Goal: Task Accomplishment & Management: Manage account settings

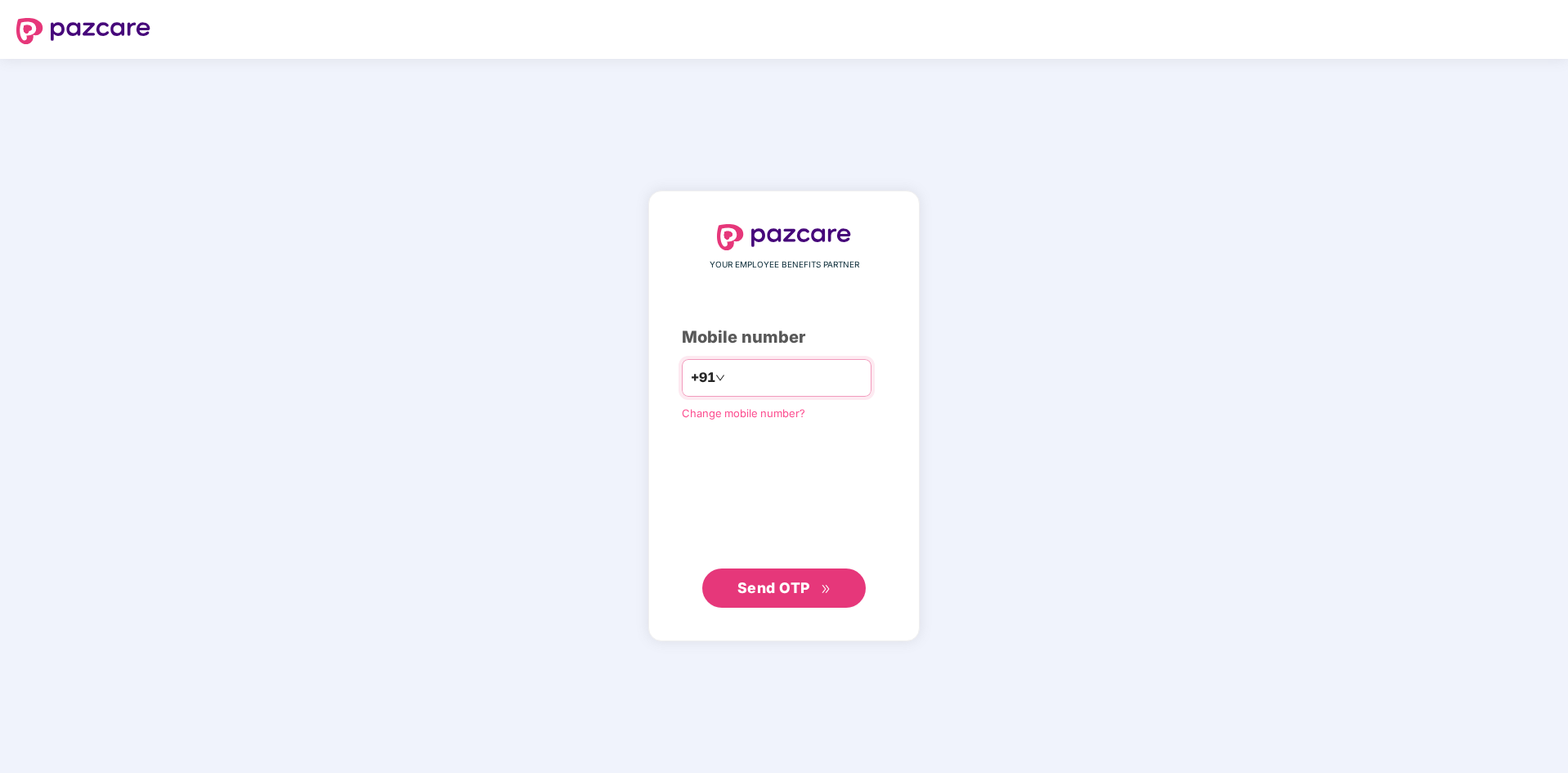
click at [756, 362] on div "+91" at bounding box center [777, 379] width 190 height 38
click at [749, 382] on input "number" at bounding box center [795, 378] width 134 height 26
type input "**********"
click at [789, 582] on span "Send OTP" at bounding box center [774, 586] width 73 height 17
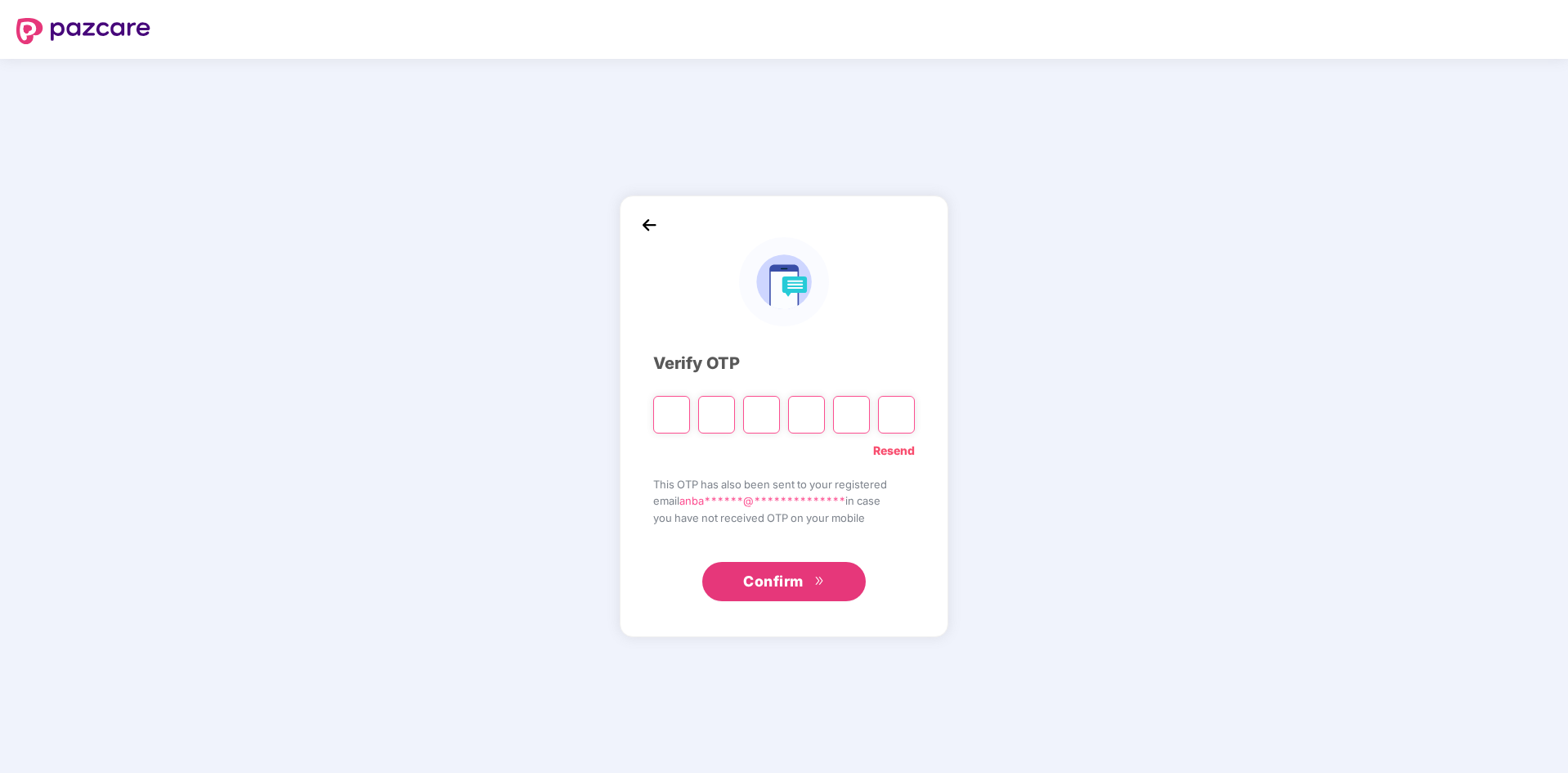
click at [663, 423] on input "Please enter verification code. Digit 1" at bounding box center [672, 415] width 37 height 38
type input "*"
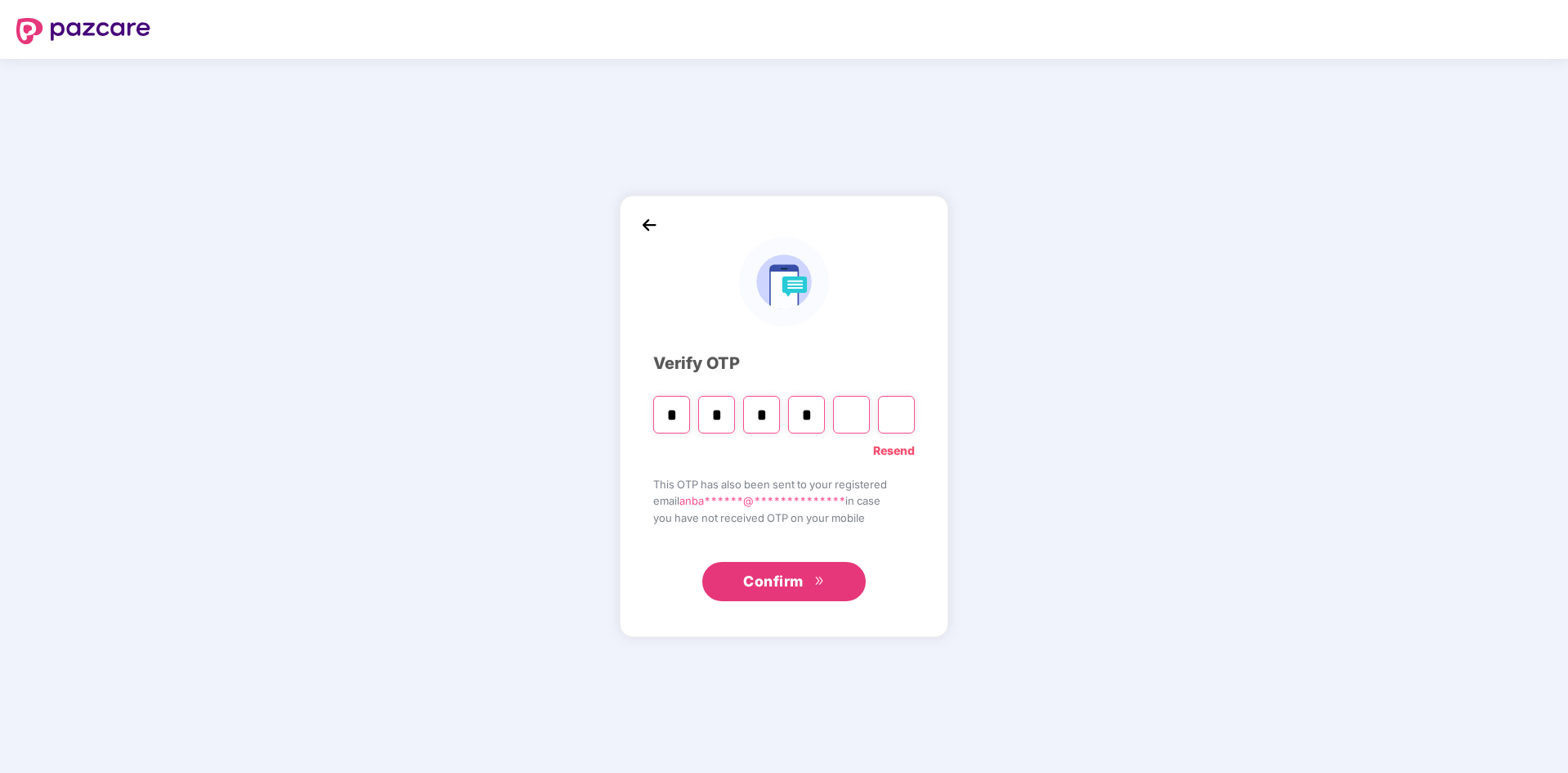
type input "*"
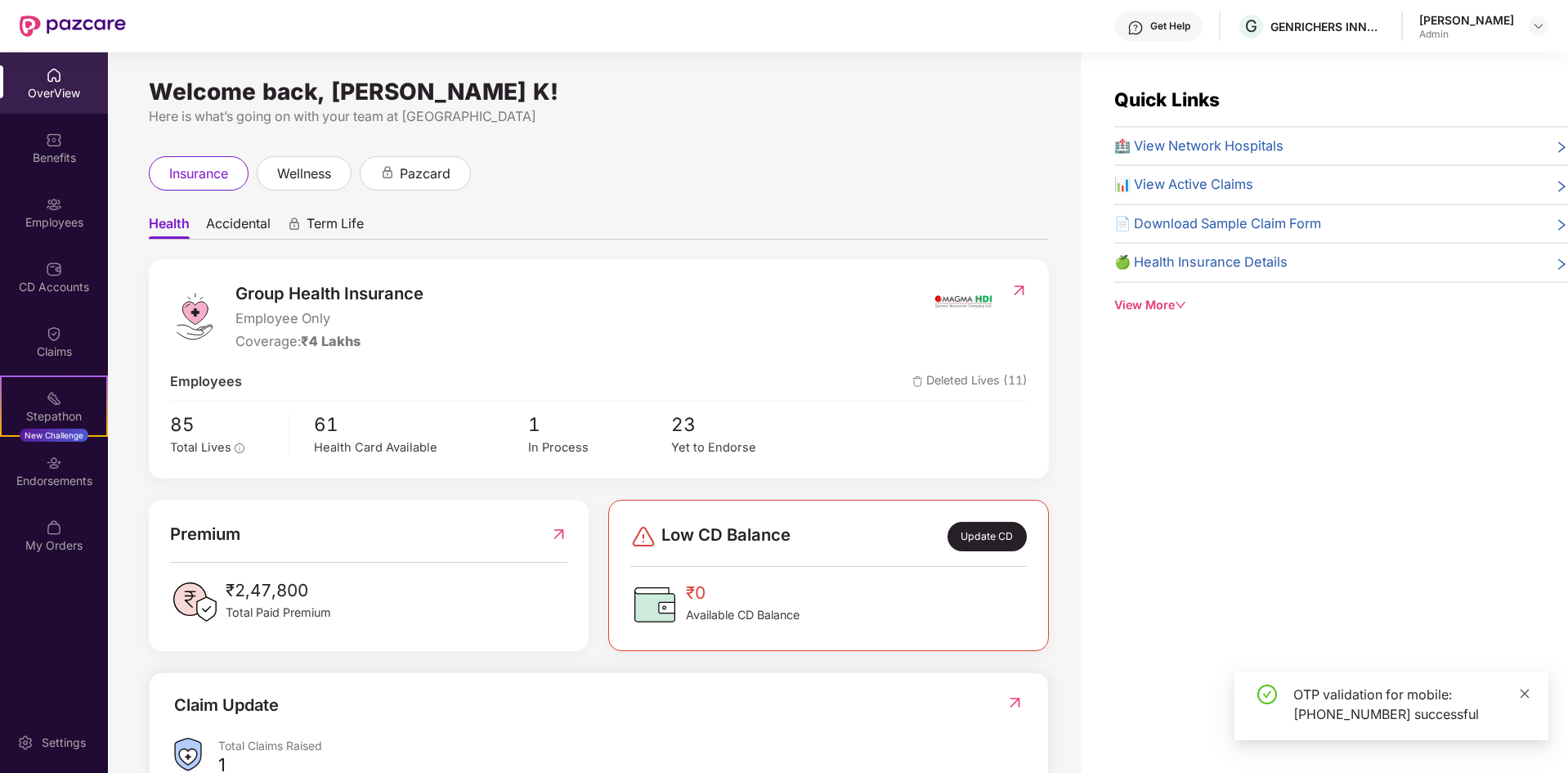
click at [1525, 695] on icon "close" at bounding box center [1524, 693] width 11 height 11
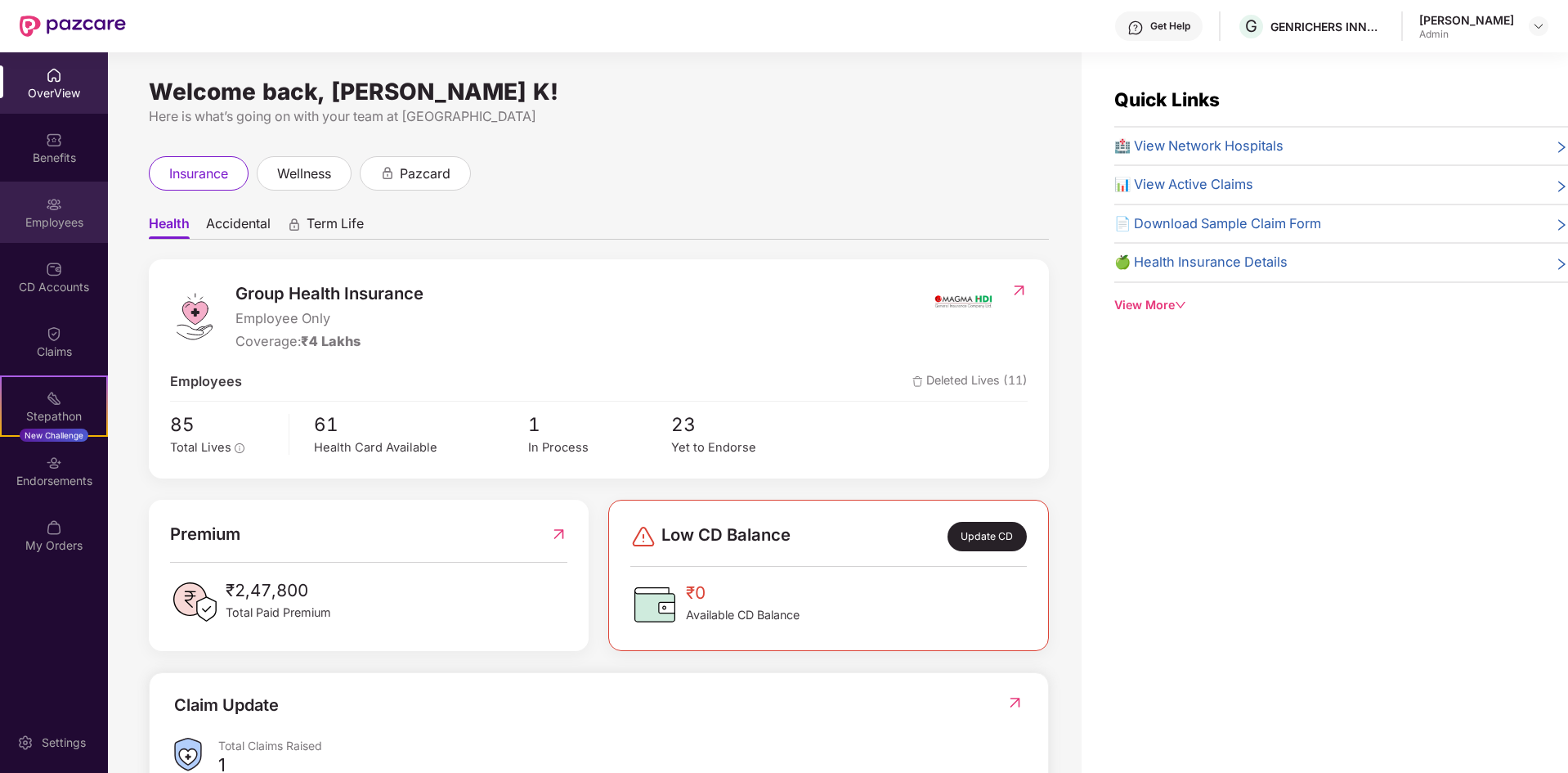
click at [62, 212] on div "Employees" at bounding box center [54, 212] width 108 height 61
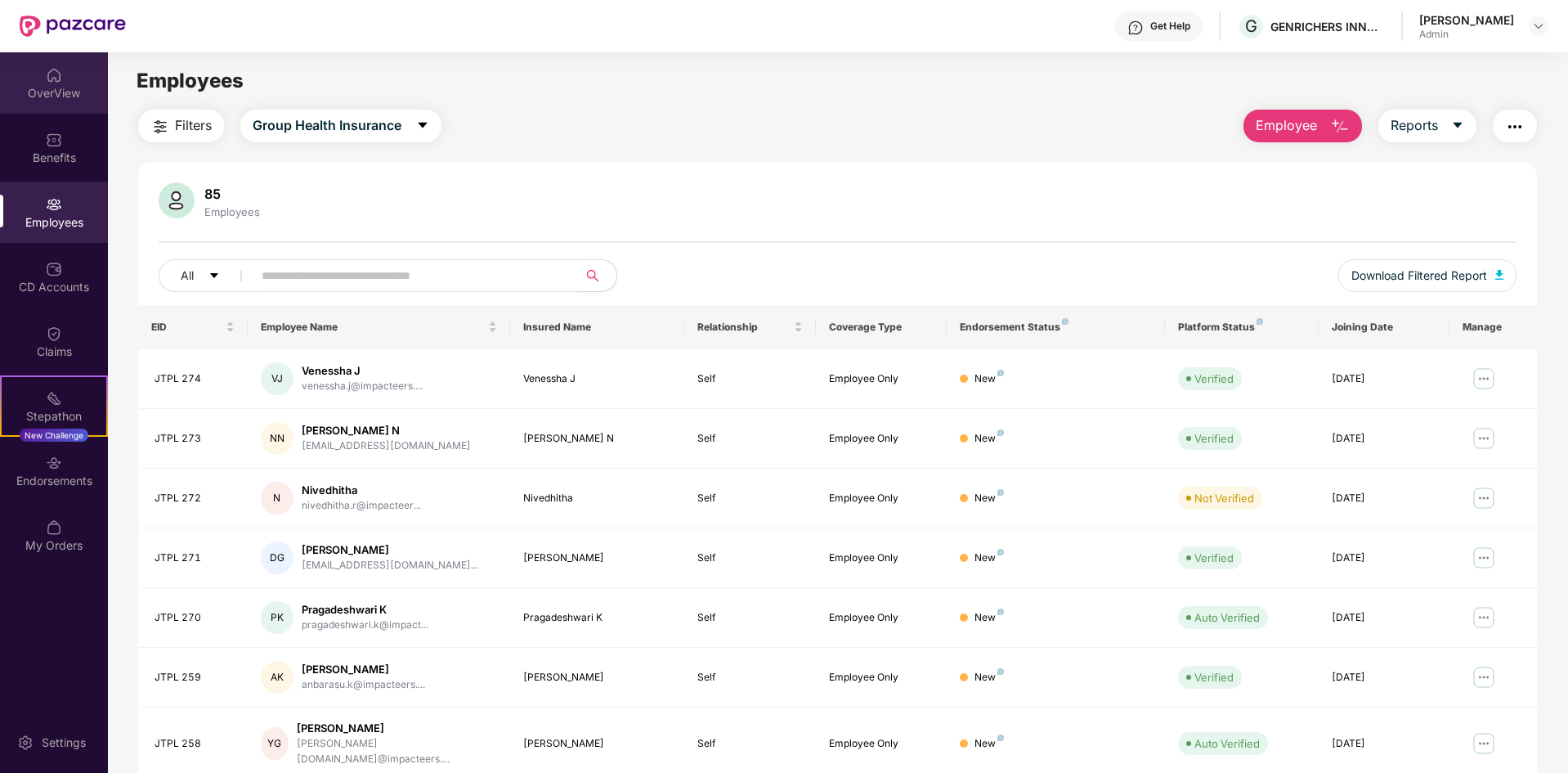
click at [65, 93] on div "OverView" at bounding box center [54, 93] width 108 height 16
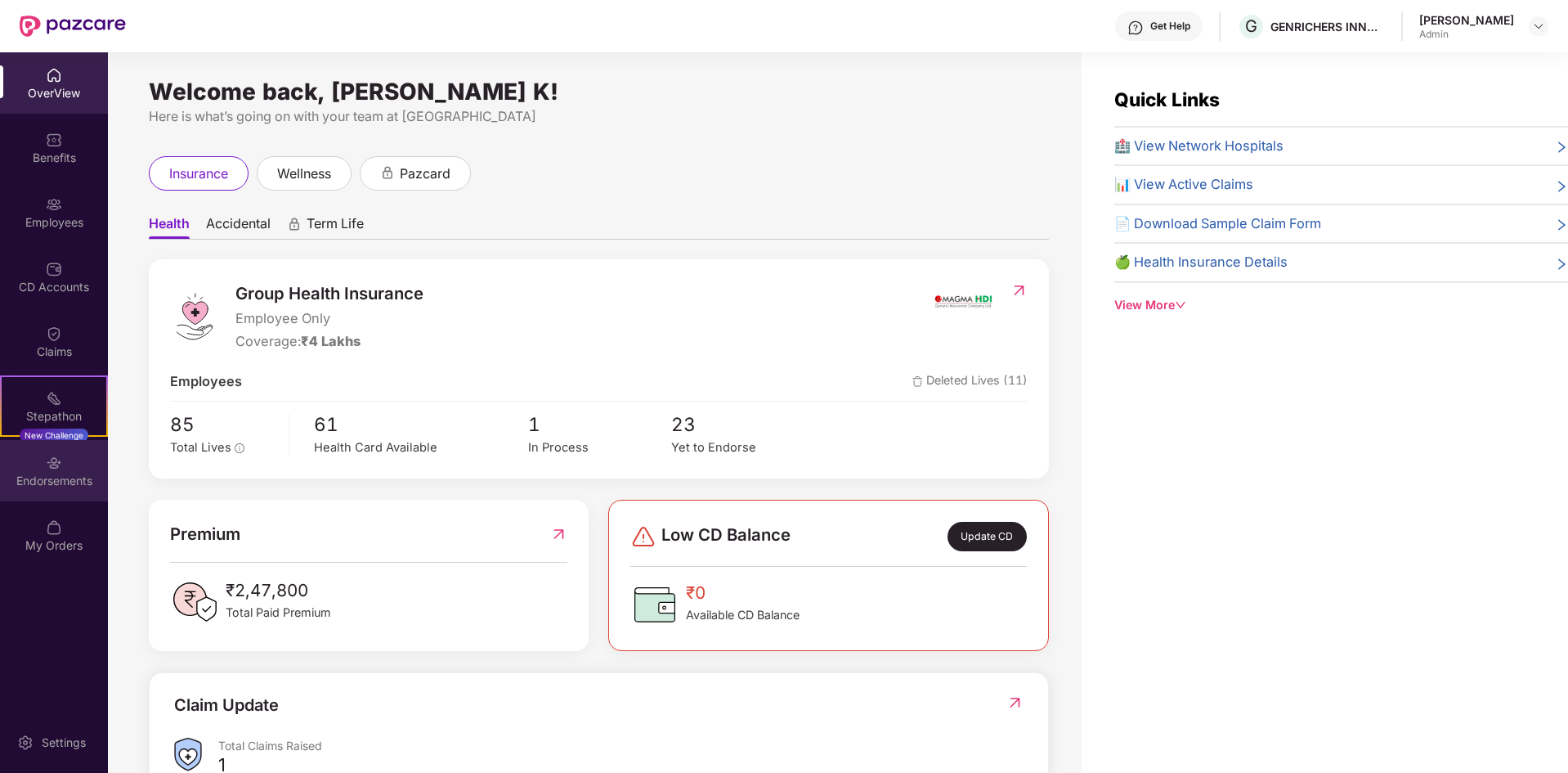
click at [58, 487] on div "Endorsements" at bounding box center [54, 481] width 108 height 16
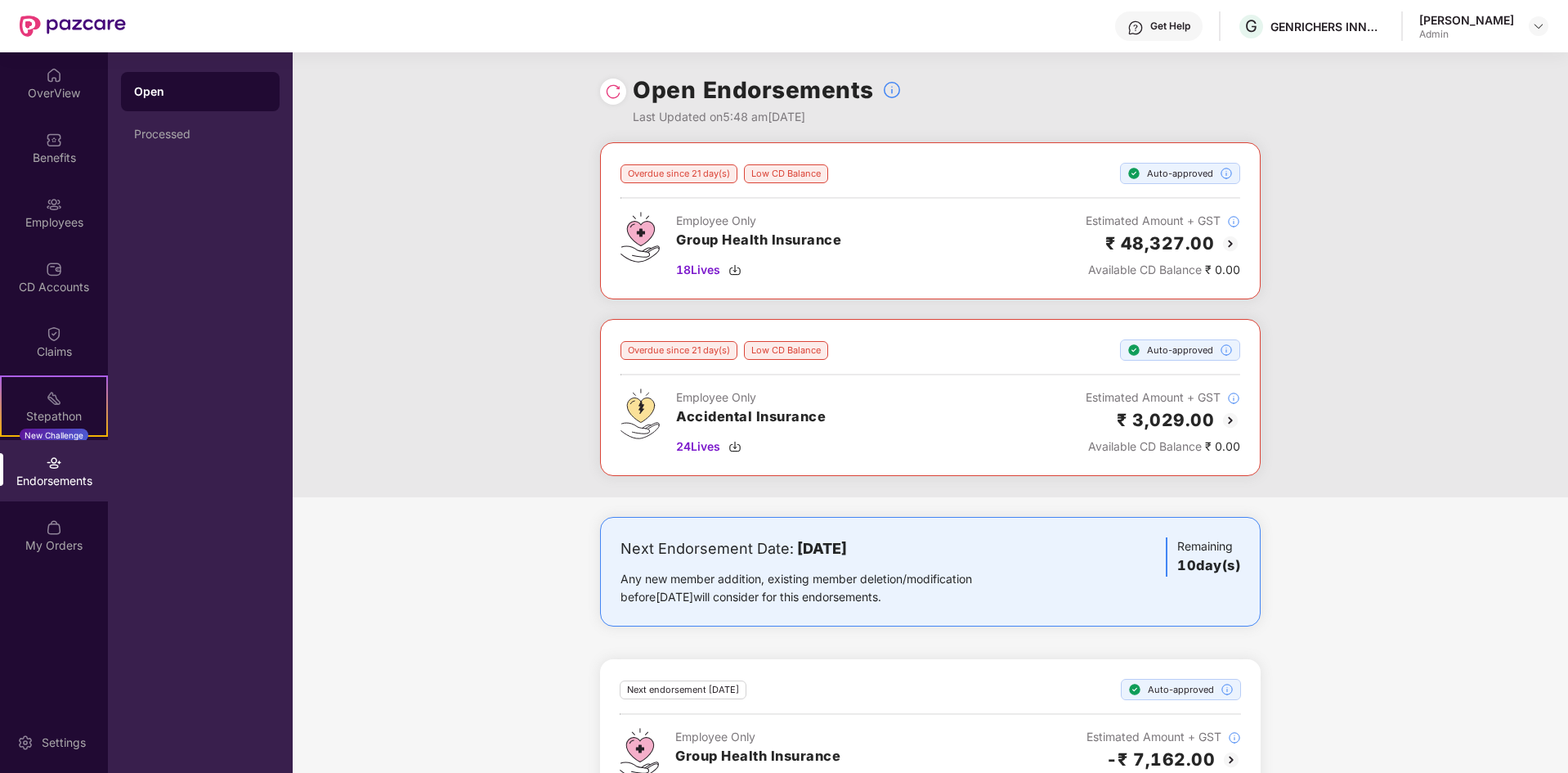
click at [796, 175] on div "Low CD Balance" at bounding box center [786, 174] width 84 height 19
click at [698, 175] on div "Overdue since 21 day(s)" at bounding box center [679, 174] width 117 height 19
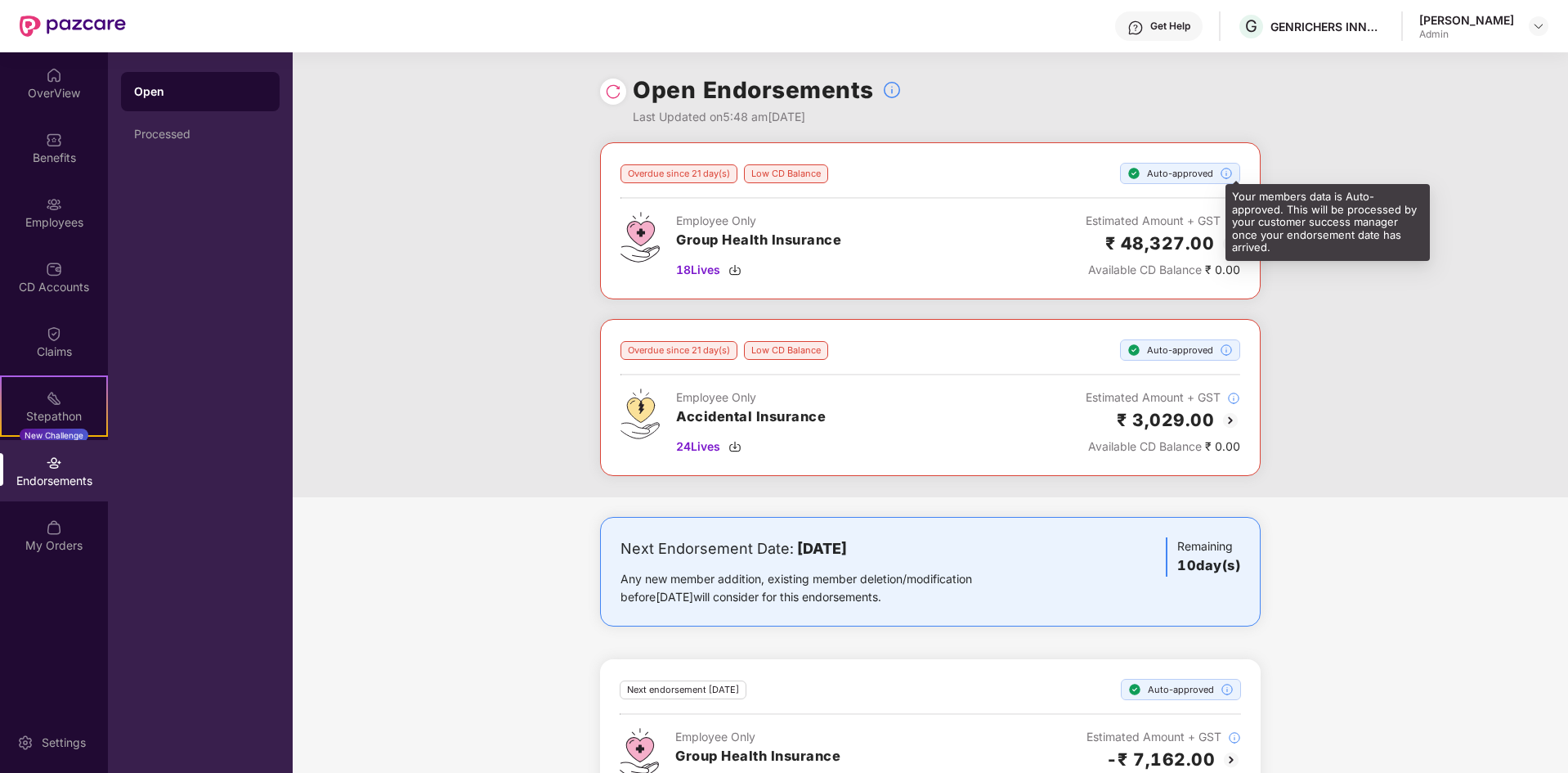
click at [1225, 171] on img at bounding box center [1226, 173] width 13 height 13
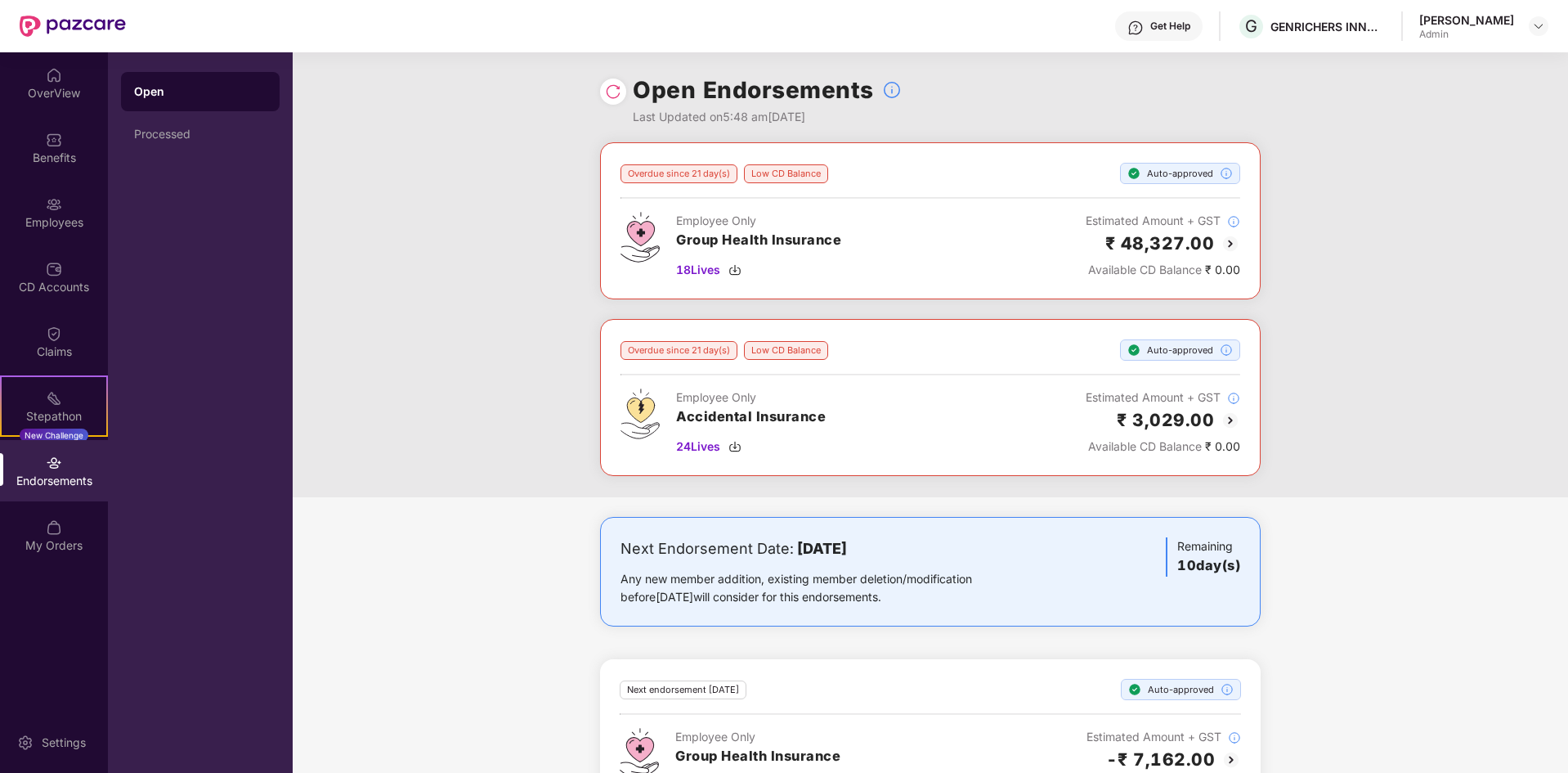
click at [1228, 247] on img at bounding box center [1231, 244] width 20 height 20
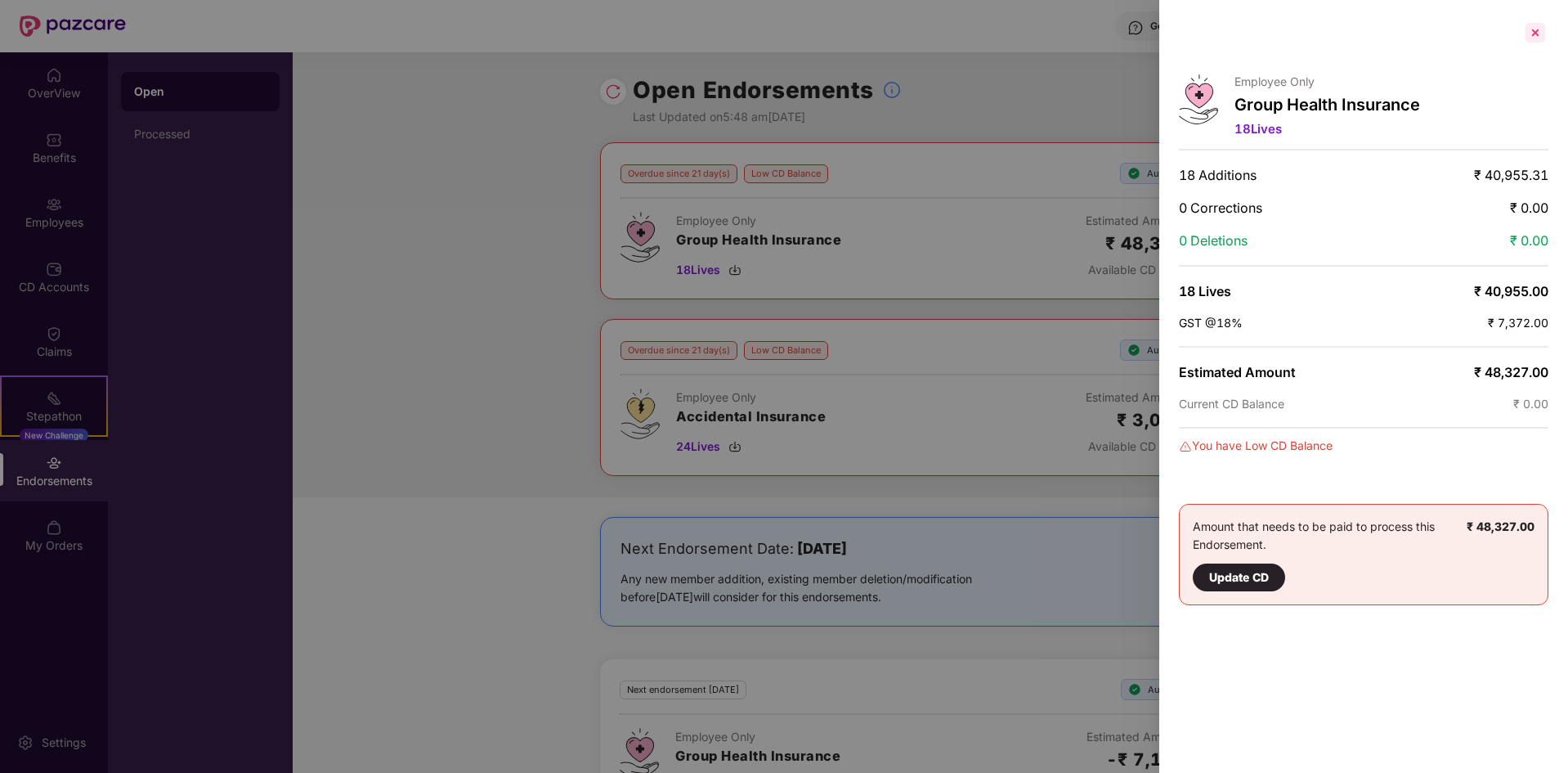
click at [1540, 34] on div at bounding box center [1536, 33] width 26 height 26
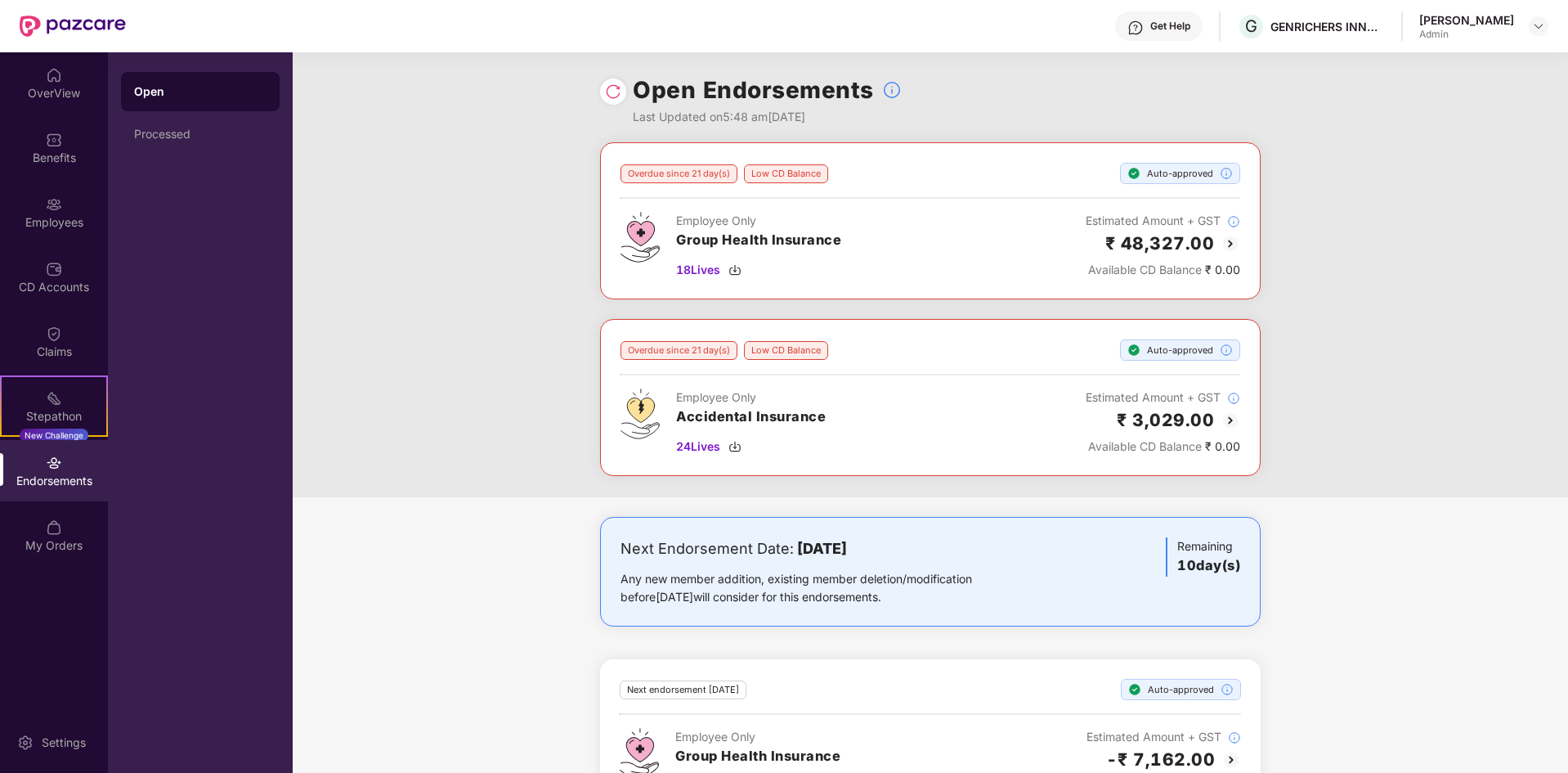
click at [1092, 107] on div "Open Endorsements Last Updated on 5:48 am[DATE]" at bounding box center [930, 97] width 661 height 90
click at [47, 100] on div "OverView" at bounding box center [54, 93] width 108 height 16
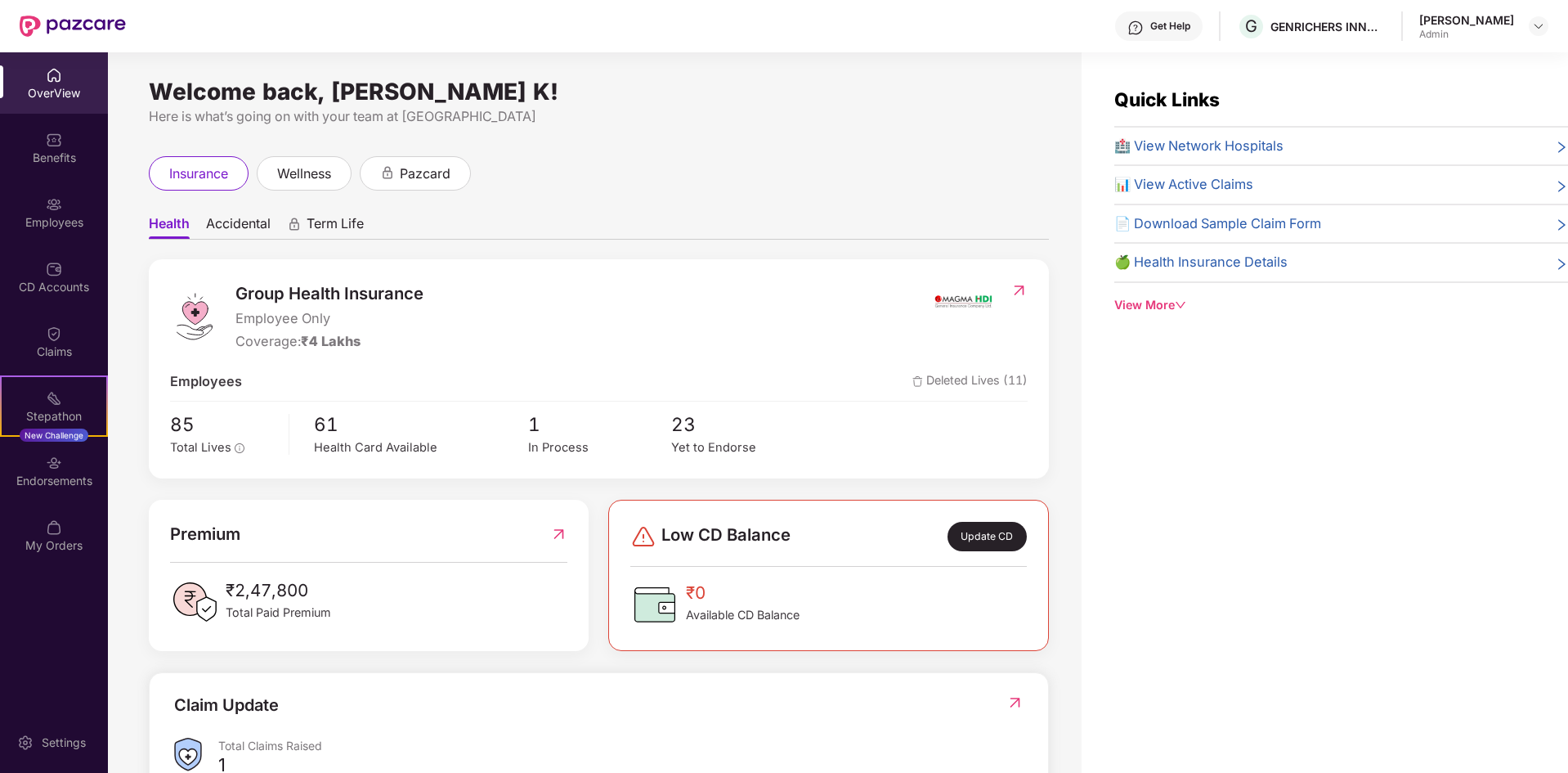
click at [1214, 432] on div "Quick Links 🏥 View Network Hospitals 📊 View Active Claims 📄 Download Sample Cla…" at bounding box center [1324, 438] width 486 height 773
click at [987, 383] on span "Deleted Lives (11)" at bounding box center [970, 382] width 116 height 21
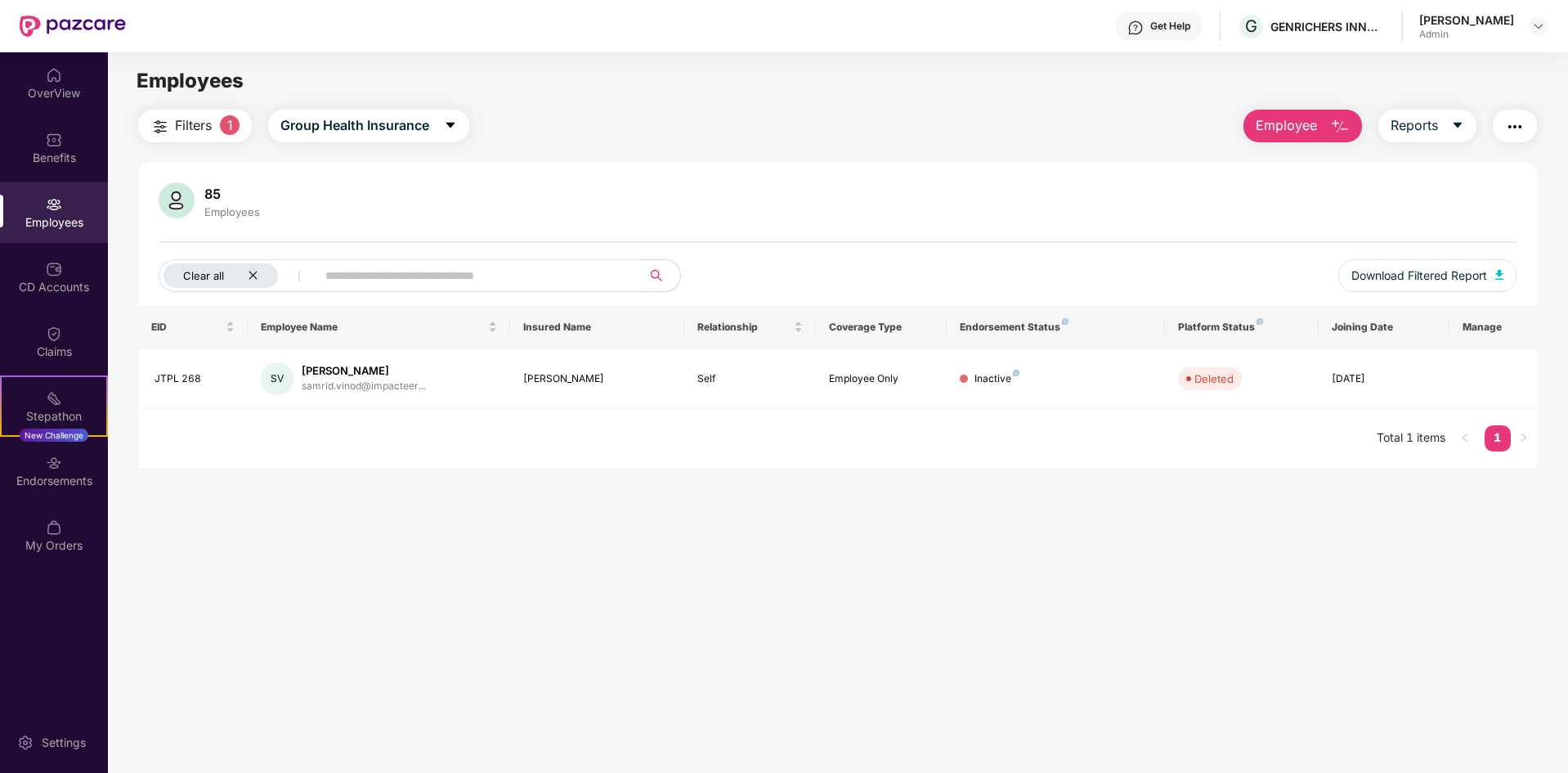
click at [251, 272] on icon "close" at bounding box center [253, 275] width 11 height 11
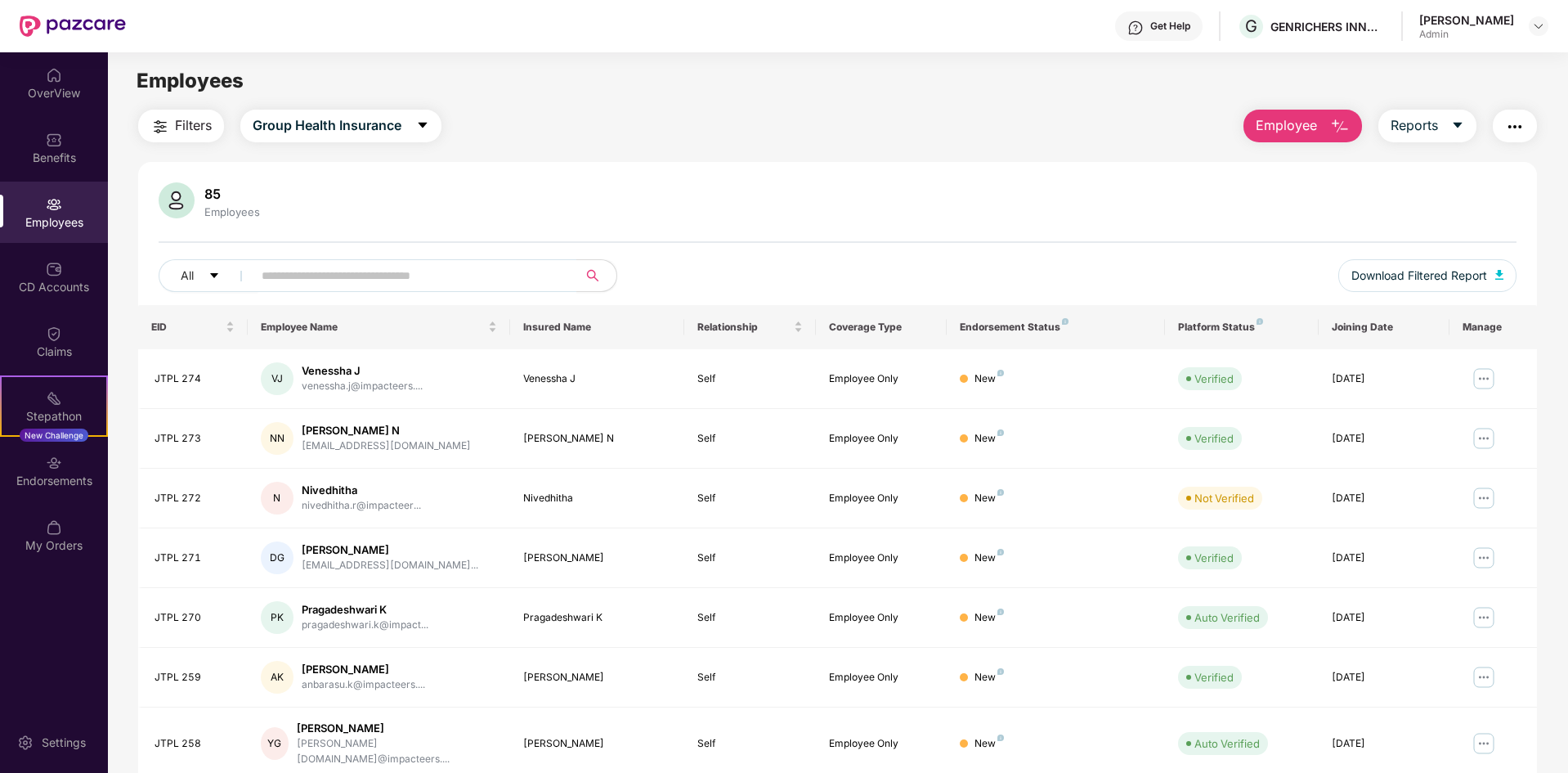
click at [980, 236] on div "85 Employees All Download Filtered Report" at bounding box center [837, 244] width 1399 height 123
click at [50, 216] on div "Employees" at bounding box center [54, 223] width 108 height 16
click at [57, 279] on div "CD Accounts" at bounding box center [54, 287] width 108 height 16
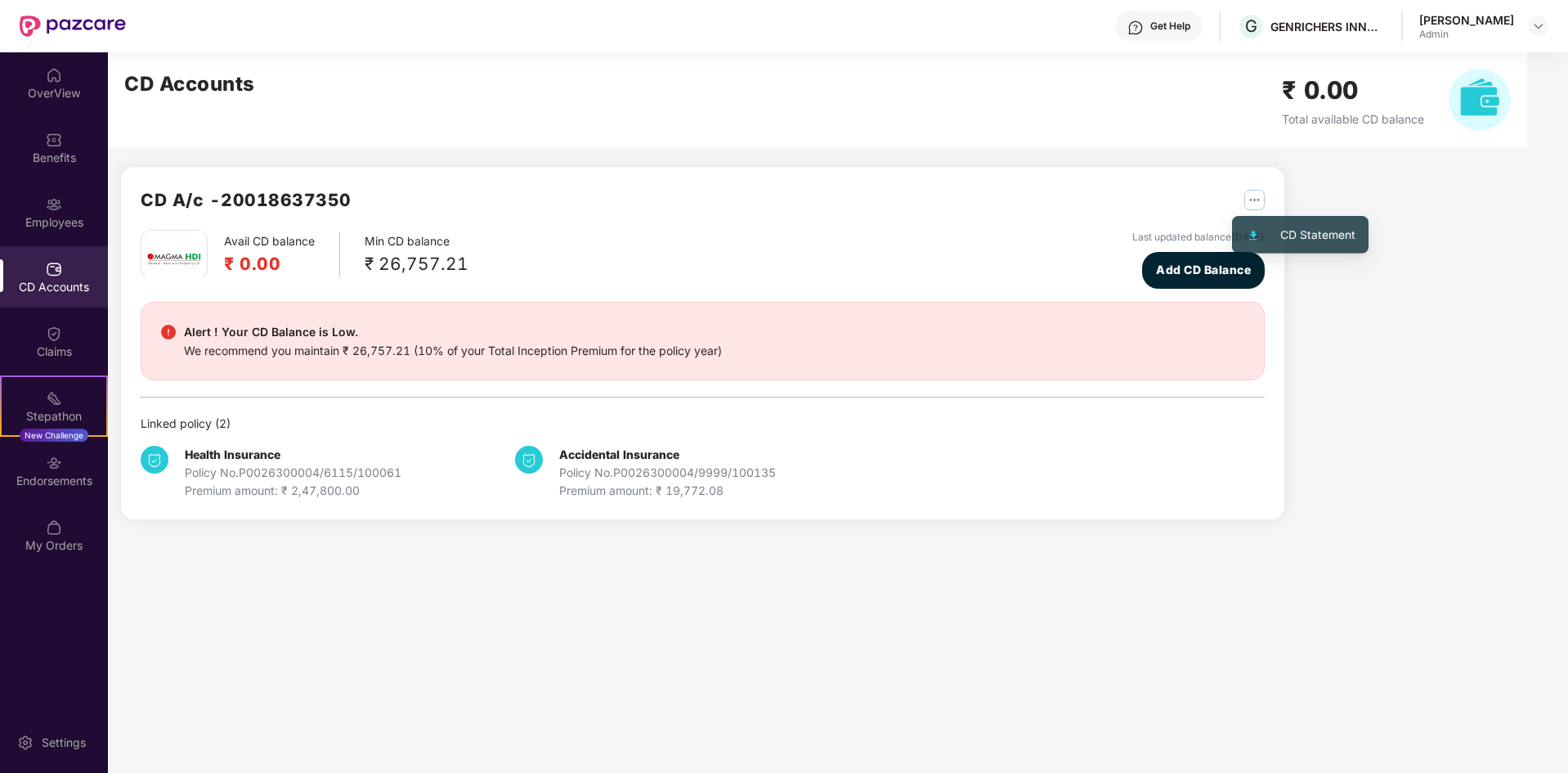
click at [1247, 205] on img "button" at bounding box center [1255, 200] width 20 height 20
click at [1014, 125] on div "CD Accounts ₹ 0.00 Total available CD balance" at bounding box center [817, 99] width 1419 height 95
click at [1341, 93] on h2 "₹ 0.00" at bounding box center [1353, 90] width 143 height 39
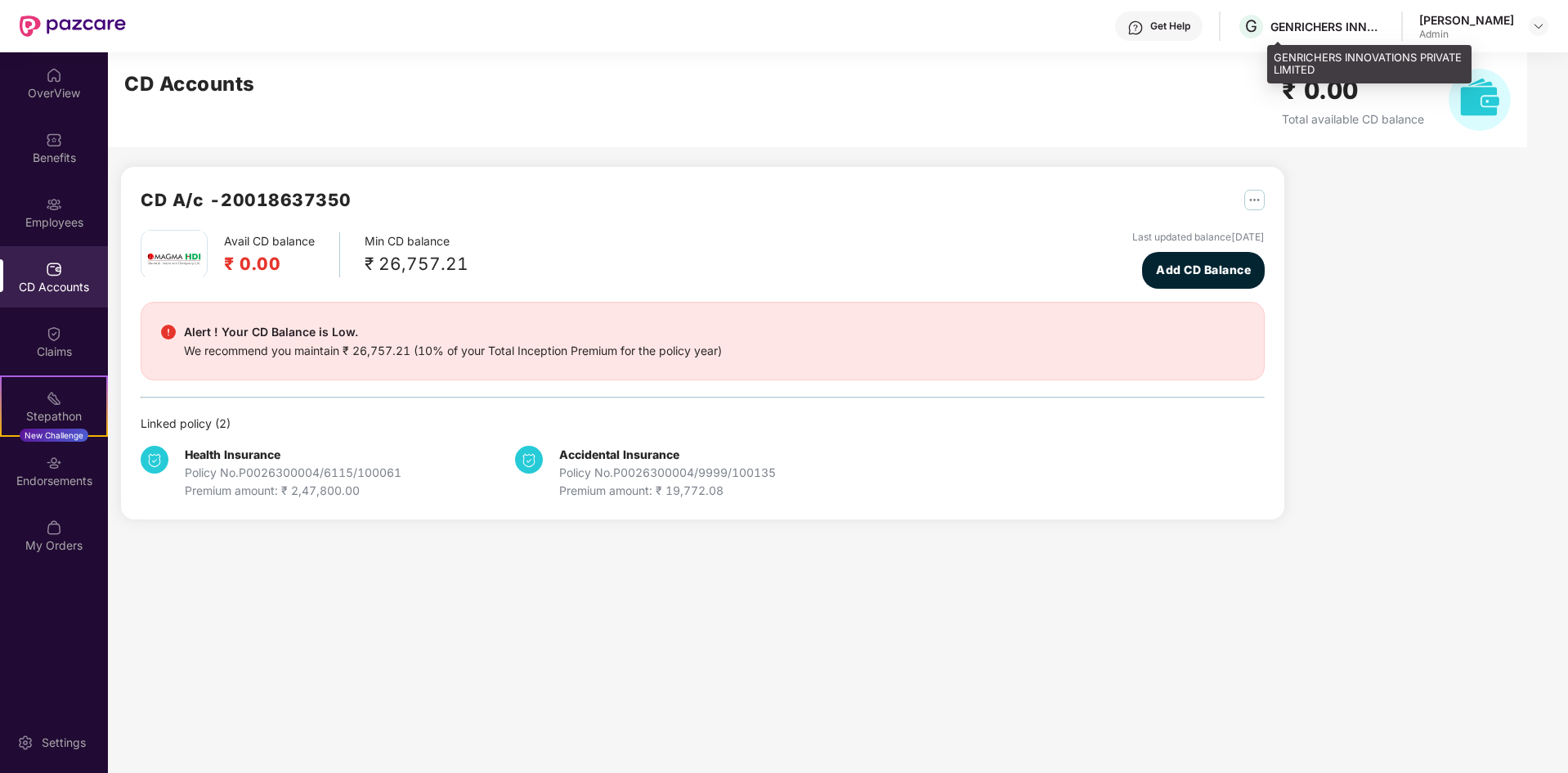
click at [1340, 24] on div "GENRICHERS INNOVATIONS PRIVATE LIMITED" at bounding box center [1327, 27] width 115 height 16
